Goal: Check status: Check status

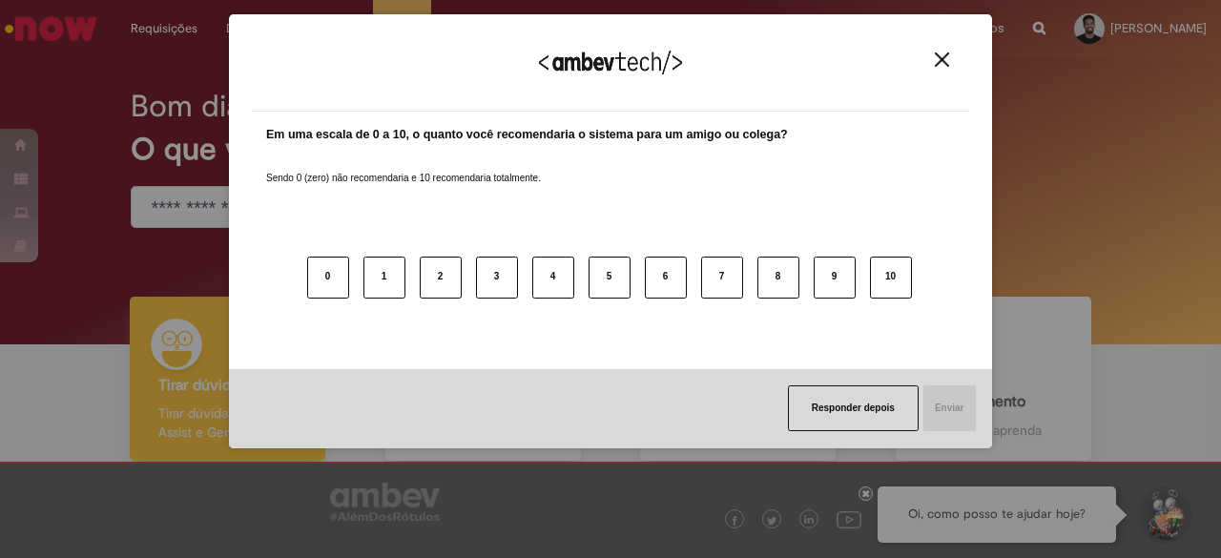
click at [945, 54] on img "Close" at bounding box center [942, 59] width 14 height 14
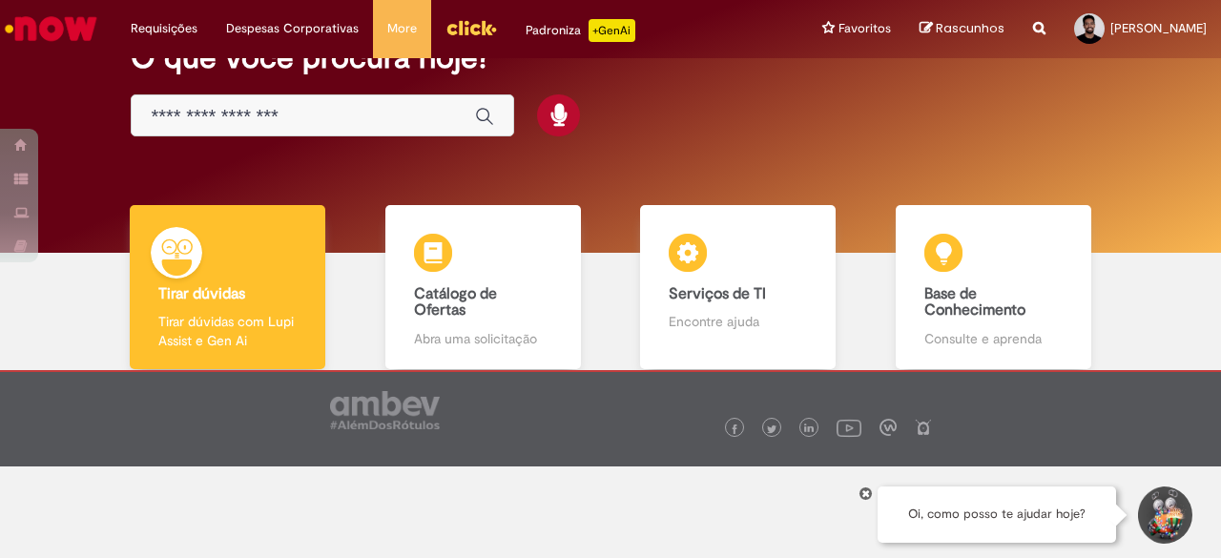
scroll to position [94, 0]
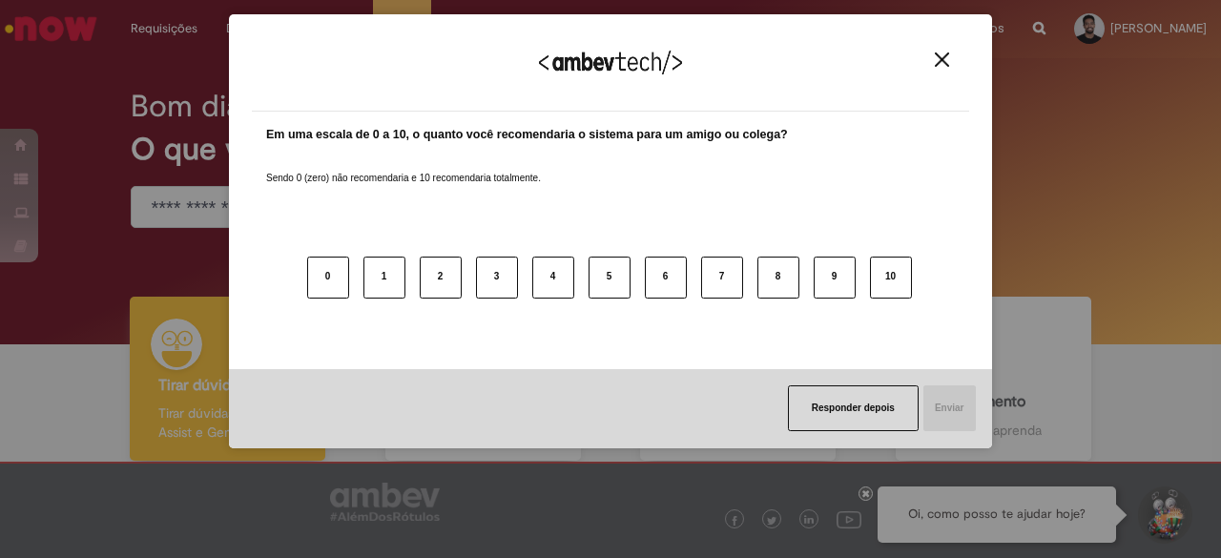
click at [948, 70] on div "Agradecemos seu feedback!" at bounding box center [611, 74] width 718 height 74
click at [948, 62] on img "Close" at bounding box center [942, 59] width 14 height 14
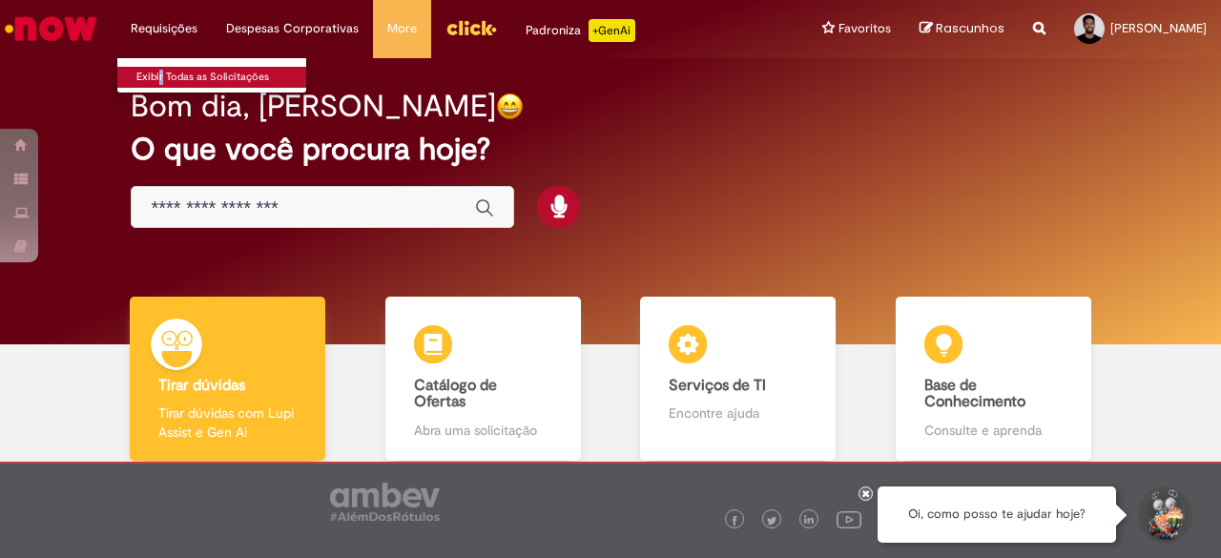
click at [156, 66] on li "Exibir Todas as Solicitações" at bounding box center [222, 75] width 210 height 25
click at [156, 67] on link "Exibir Todas as Solicitações" at bounding box center [222, 77] width 210 height 21
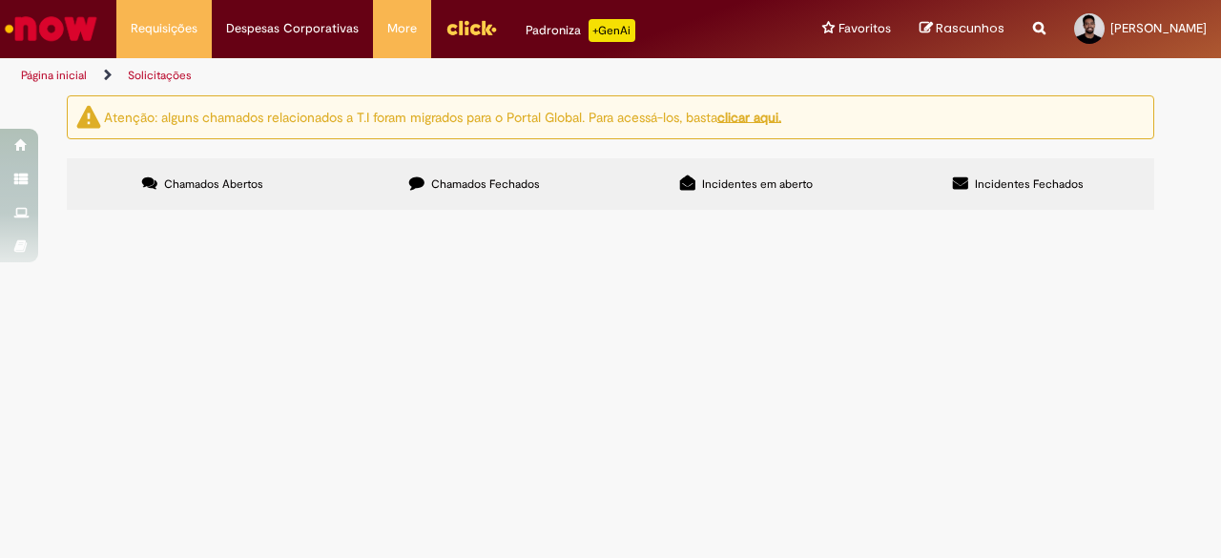
click at [687, 202] on label "Incidentes em aberto" at bounding box center [747, 184] width 272 height 52
click at [529, 188] on span "Chamados Fechados" at bounding box center [485, 184] width 109 height 15
click at [0, 0] on img "recolher o estado da solicitação" at bounding box center [0, 0] width 0 height 0
click at [0, 0] on span "R13262047" at bounding box center [0, 0] width 0 height 0
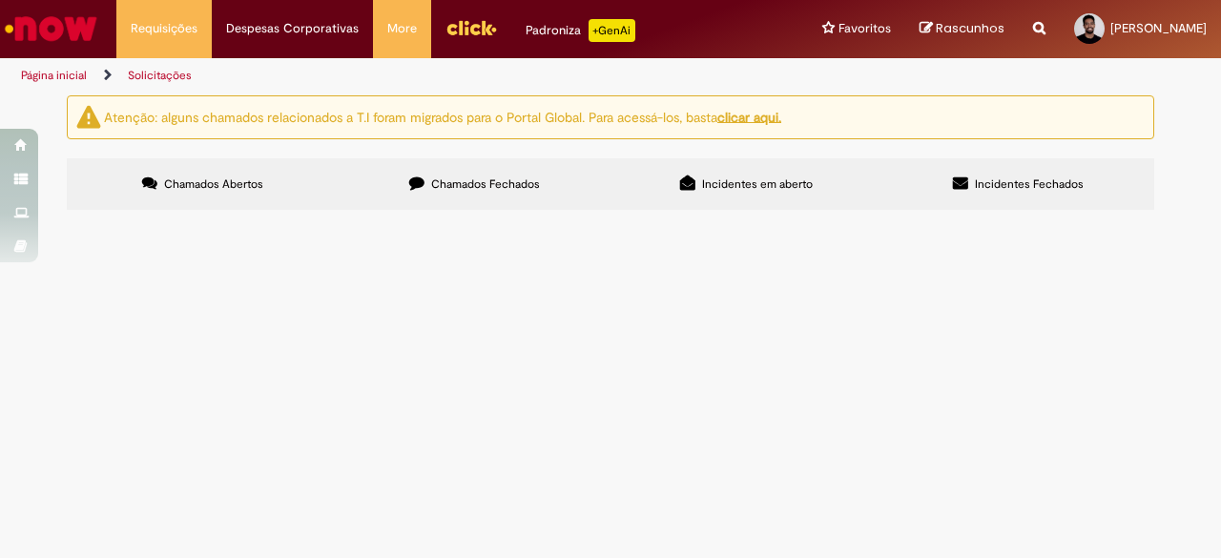
click at [0, 0] on span "R13262047" at bounding box center [0, 0] width 0 height 0
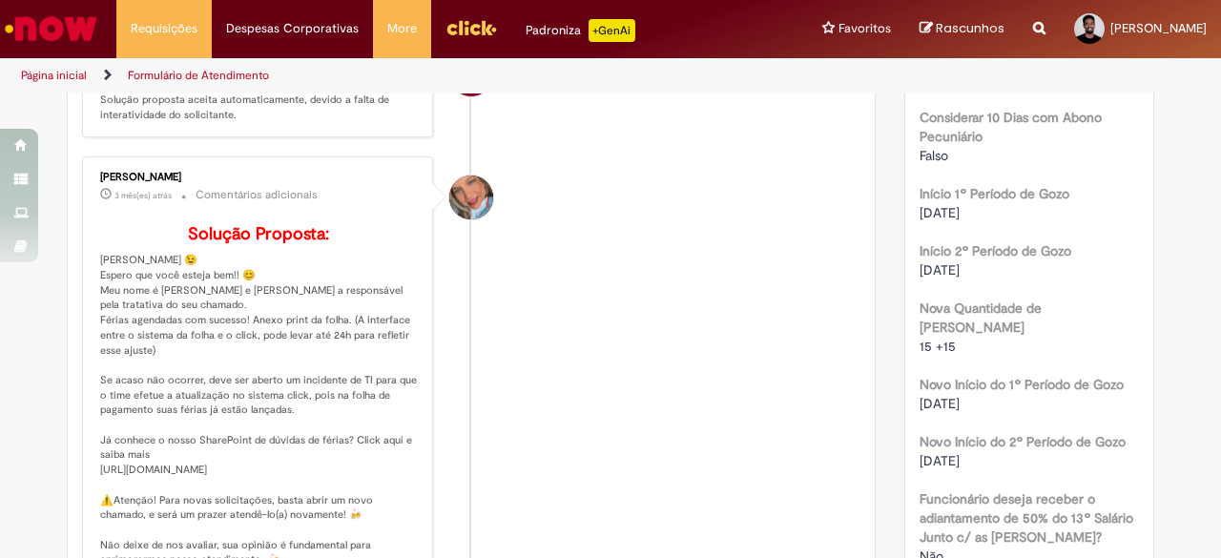
scroll to position [866, 0]
drag, startPoint x: 987, startPoint y: 262, endPoint x: 893, endPoint y: 266, distance: 93.6
click at [1076, 214] on div "04/08/2025" at bounding box center [1030, 209] width 220 height 19
click at [1204, 360] on div "Verificar Código de Barras Aguardando Aprovação Aguardando atendimento Em andam…" at bounding box center [610, 20] width 1221 height 1582
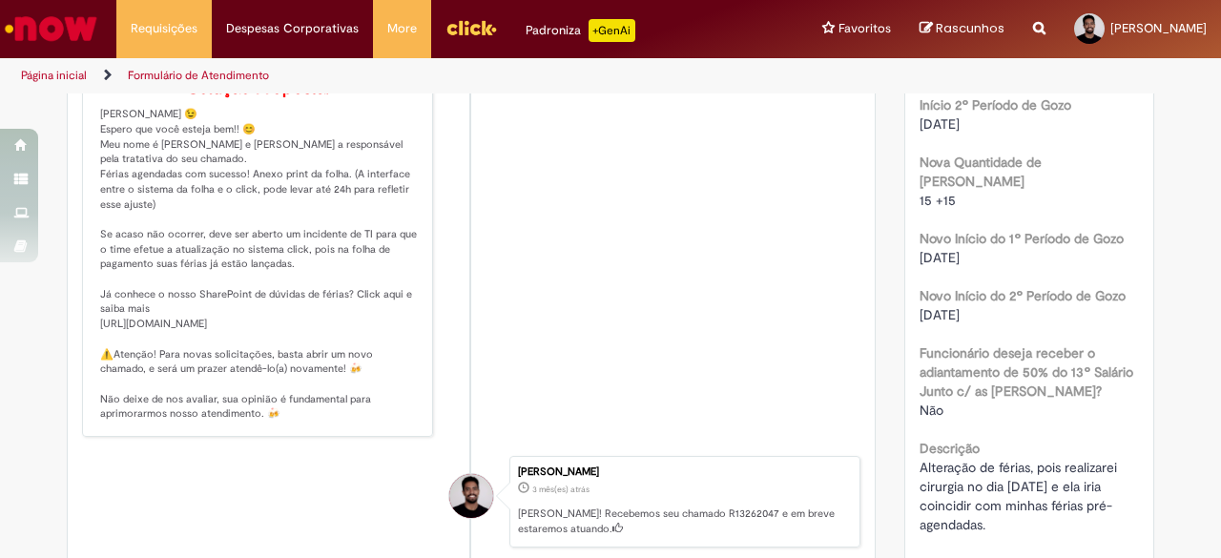
scroll to position [1017, 0]
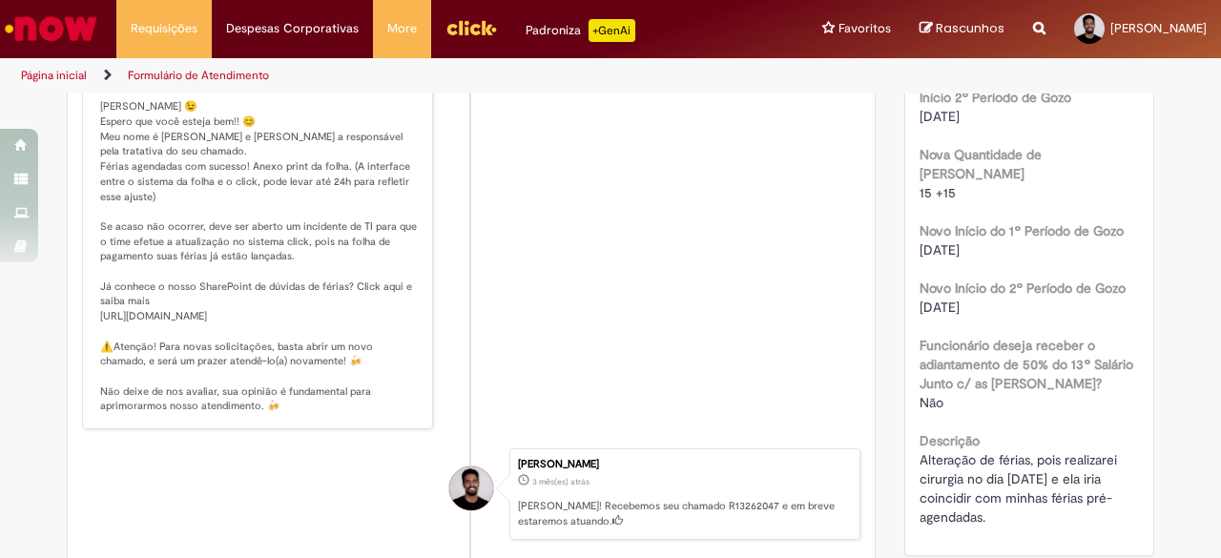
drag, startPoint x: 989, startPoint y: 226, endPoint x: 876, endPoint y: 223, distance: 112.6
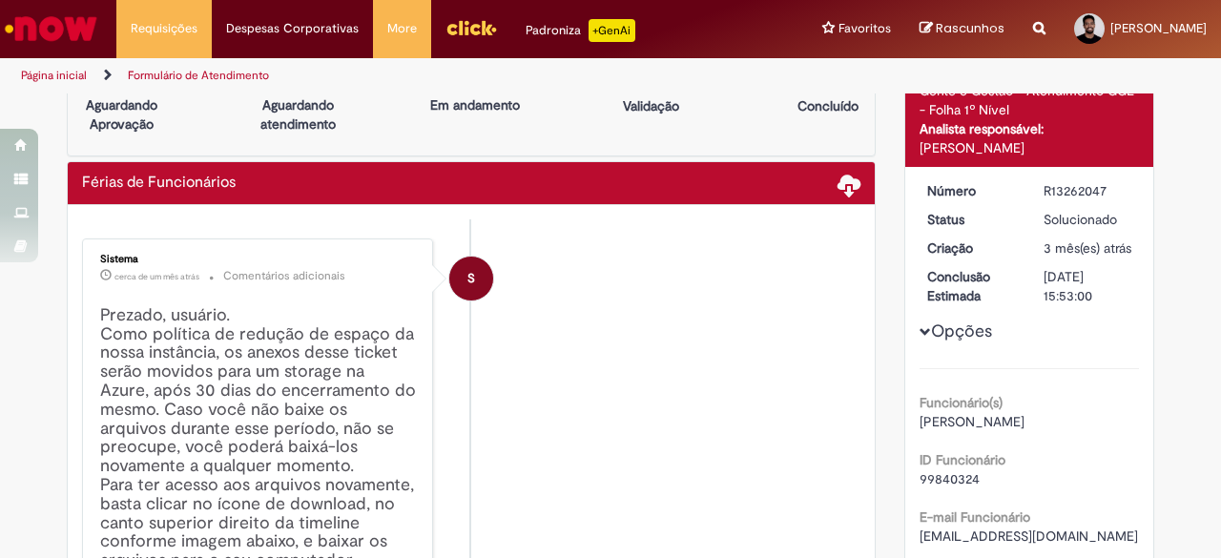
scroll to position [0, 0]
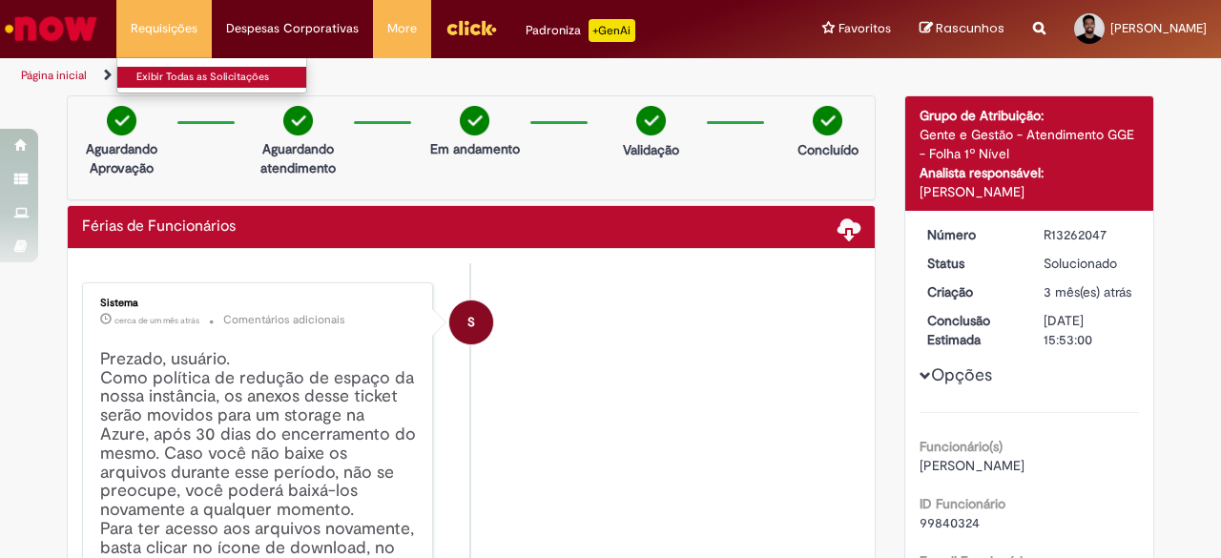
click at [170, 85] on link "Exibir Todas as Solicitações" at bounding box center [222, 77] width 210 height 21
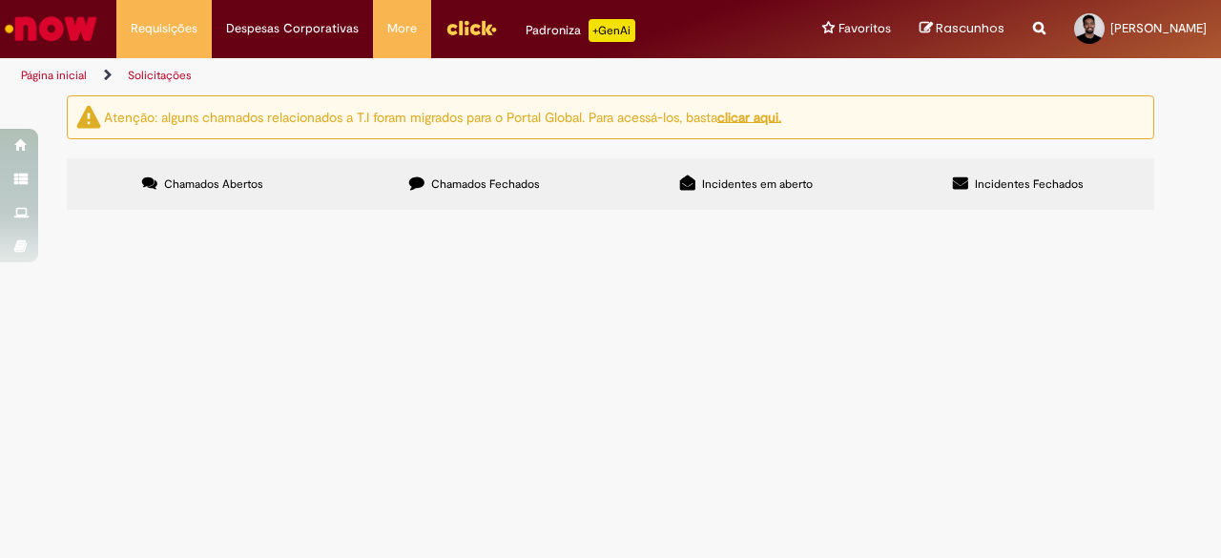
click at [0, 0] on button at bounding box center [0, 0] width 0 height 0
